Goal: Task Accomplishment & Management: Manage account settings

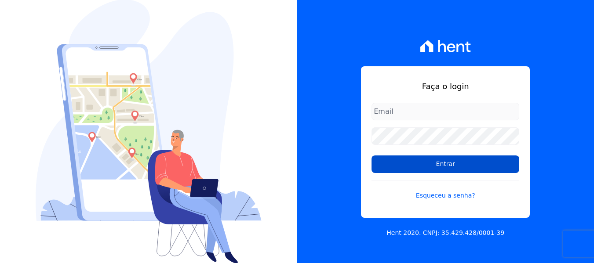
type input "[EMAIL_ADDRESS][DOMAIN_NAME]"
click at [481, 170] on input "Entrar" at bounding box center [445, 165] width 148 height 18
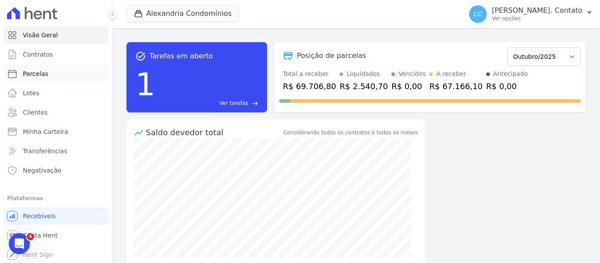
click at [42, 72] on span "Parcelas" at bounding box center [35, 73] width 25 height 9
select select
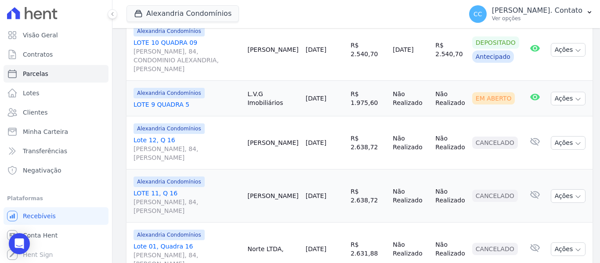
scroll to position [176, 0]
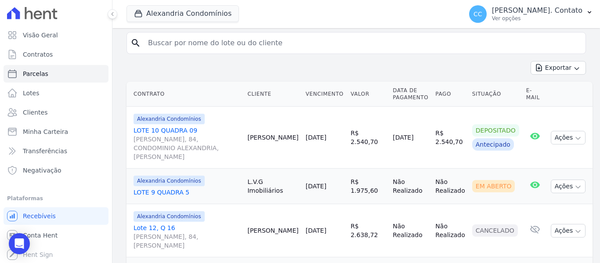
drag, startPoint x: 255, startPoint y: 116, endPoint x: 369, endPoint y: 129, distance: 114.6
click at [369, 129] on tr "Alexandria Condomínios LOTE 10 QUADRA 09 ESTRADA NANCI, 84, CONDOMINIO ALEXANDR…" at bounding box center [360, 138] width 466 height 62
copy tr "Jucineia Filippi 01/10/2025 R$ 2.540,70"
click at [430, 35] on input "search" at bounding box center [363, 43] width 440 height 18
click at [449, 65] on div "Exportar Exportar PDF Exportar CSV" at bounding box center [357, 71] width 460 height 21
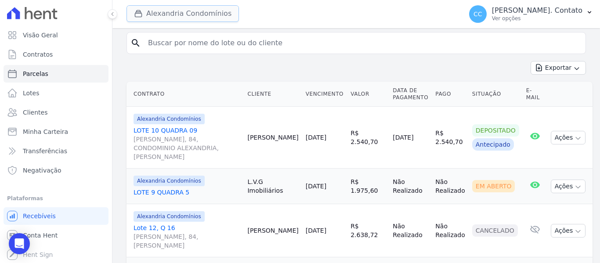
click at [211, 17] on button "Alexandria Condomínios" at bounding box center [183, 13] width 113 height 17
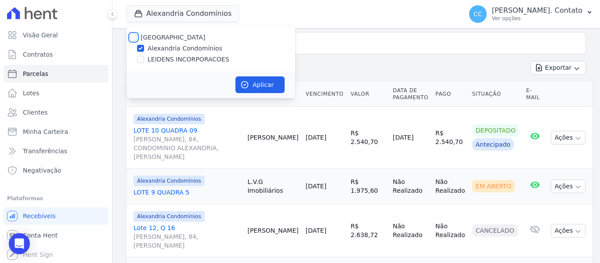
click at [135, 37] on input "Alexandria" at bounding box center [133, 37] width 7 height 7
checkbox input "true"
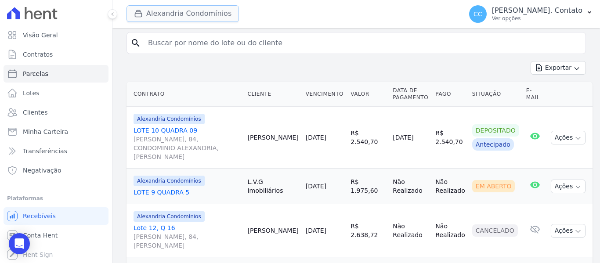
click at [154, 11] on button "Alexandria Condomínios" at bounding box center [183, 13] width 113 height 17
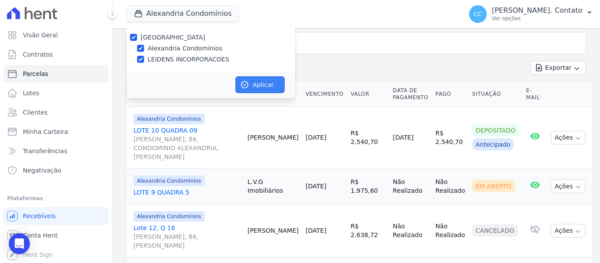
click at [256, 91] on button "Aplicar" at bounding box center [260, 84] width 49 height 17
select select
